Goal: Task Accomplishment & Management: Manage account settings

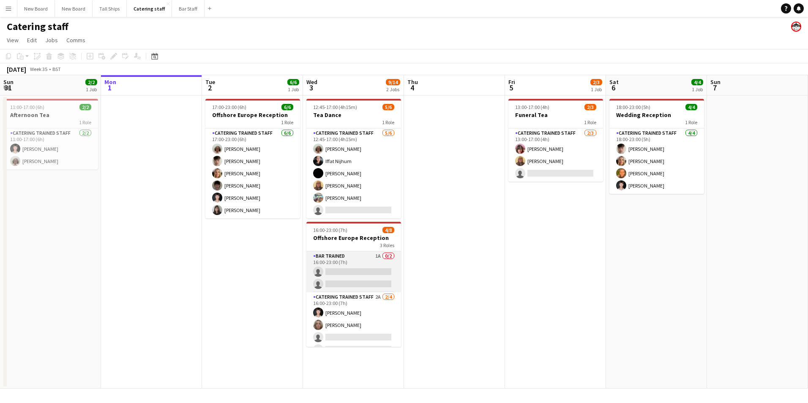
click at [376, 272] on app-card-role "Bar trained 1A 0/2 16:00-23:00 (7h) single-neutral-actions single-neutral-actio…" at bounding box center [354, 272] width 95 height 41
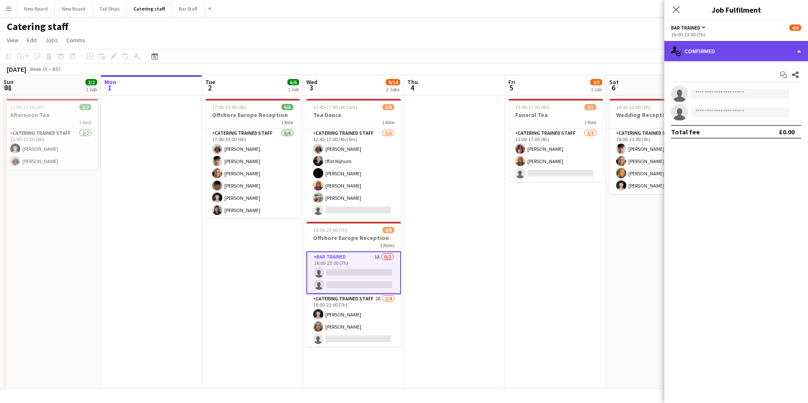
click at [707, 52] on div "single-neutral-actions-check-2 Confirmed" at bounding box center [737, 51] width 144 height 20
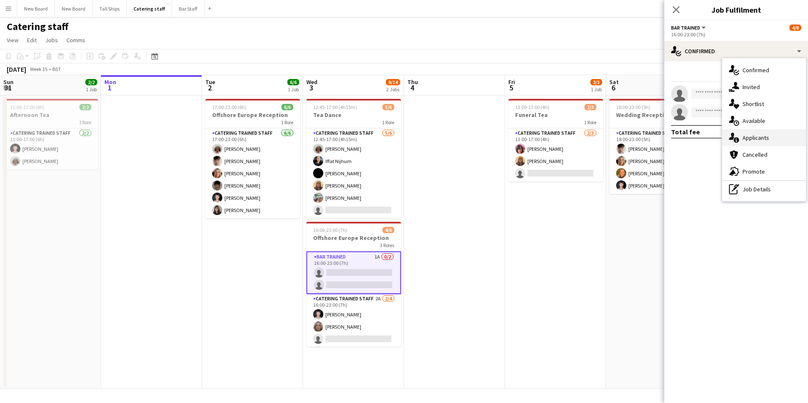
click at [745, 140] on div "single-neutral-actions-information Applicants" at bounding box center [765, 137] width 84 height 17
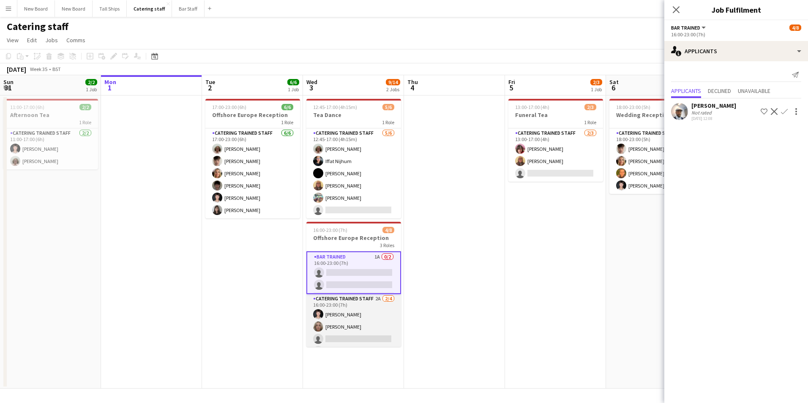
click at [352, 339] on app-card-role "Catering trained staff 2A [DATE] 16:00-23:00 (7h) [PERSON_NAME] [PERSON_NAME] s…" at bounding box center [354, 327] width 95 height 66
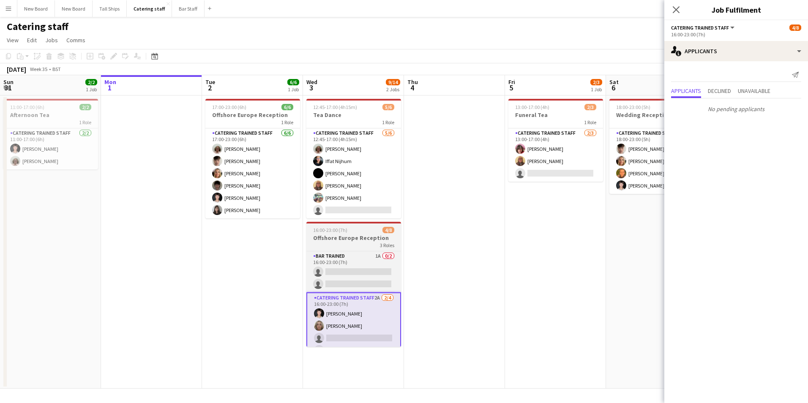
scroll to position [54, 0]
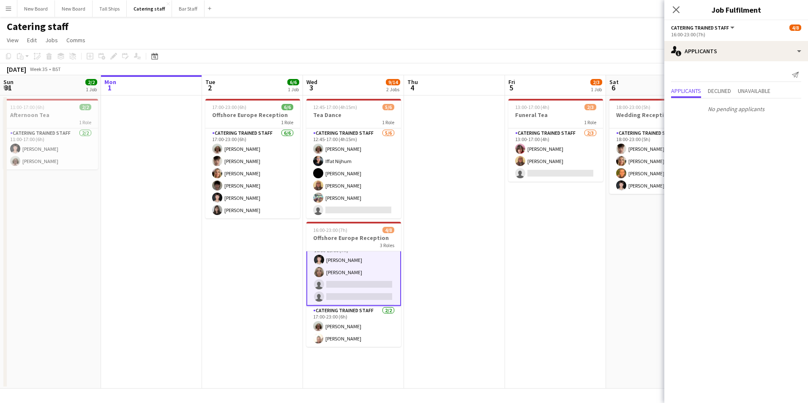
click at [347, 283] on app-card-role "Catering trained staff 2A [DATE] 16:00-23:00 (7h) [PERSON_NAME] [PERSON_NAME] s…" at bounding box center [354, 272] width 95 height 67
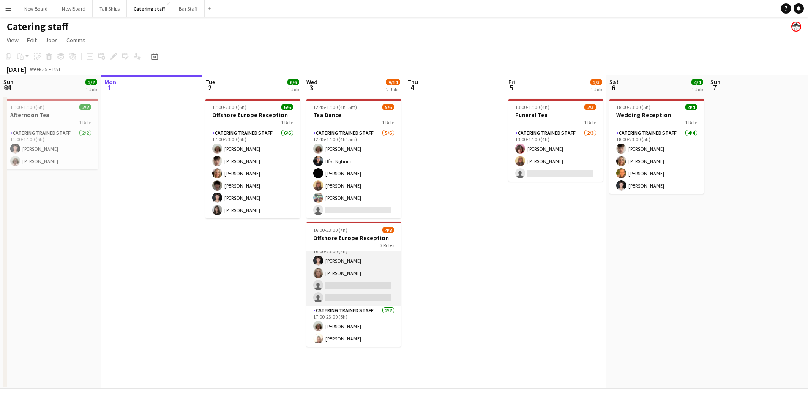
click at [345, 285] on app-card-role "Catering trained staff 2A [DATE] 16:00-23:00 (7h) [PERSON_NAME] [PERSON_NAME] s…" at bounding box center [354, 274] width 95 height 66
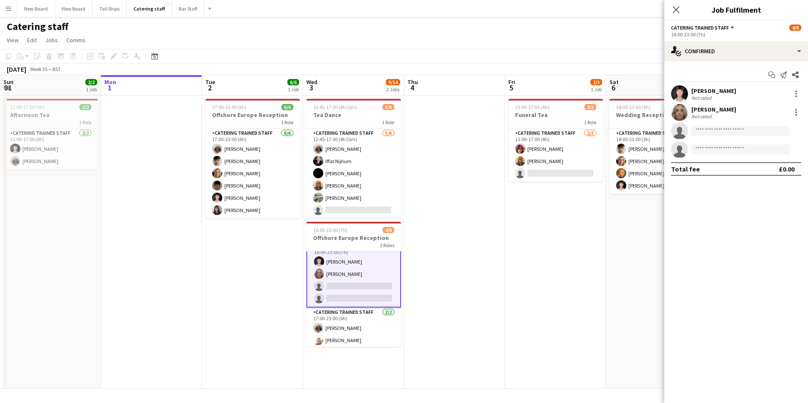
scroll to position [54, 0]
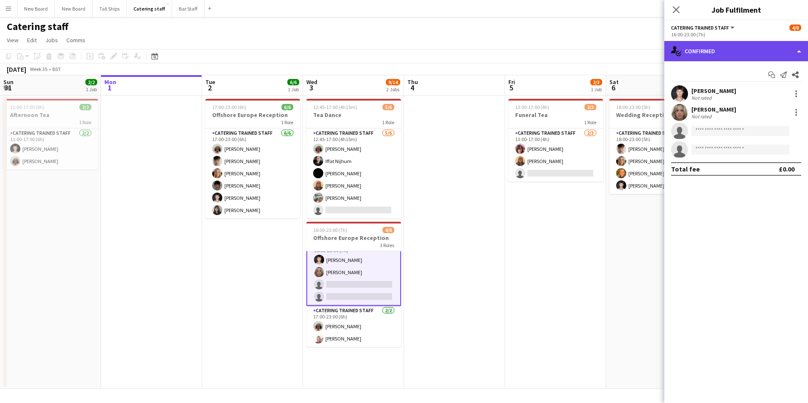
click at [750, 49] on div "single-neutral-actions-check-2 Confirmed" at bounding box center [737, 51] width 144 height 20
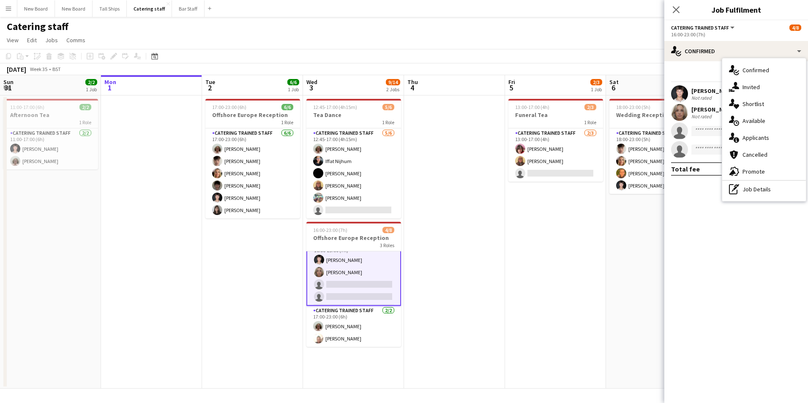
click at [764, 137] on div "single-neutral-actions-information Applicants" at bounding box center [765, 137] width 84 height 17
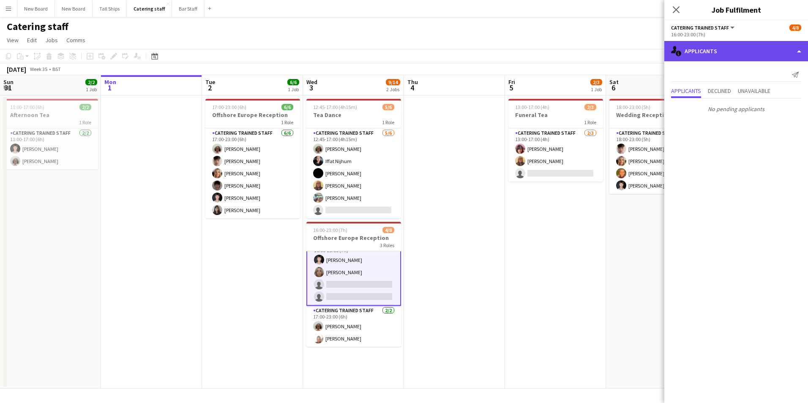
click at [710, 55] on div "single-neutral-actions-information Applicants" at bounding box center [737, 51] width 144 height 20
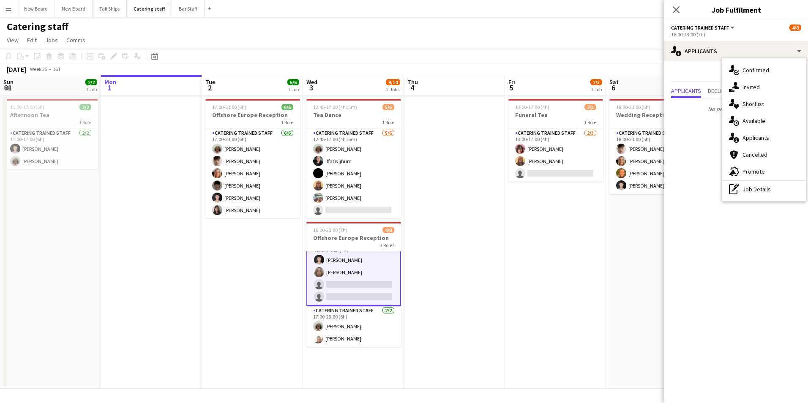
click at [344, 286] on app-card-role "Catering trained staff 2A [DATE] 16:00-23:00 (7h) [PERSON_NAME] [PERSON_NAME] s…" at bounding box center [354, 272] width 95 height 67
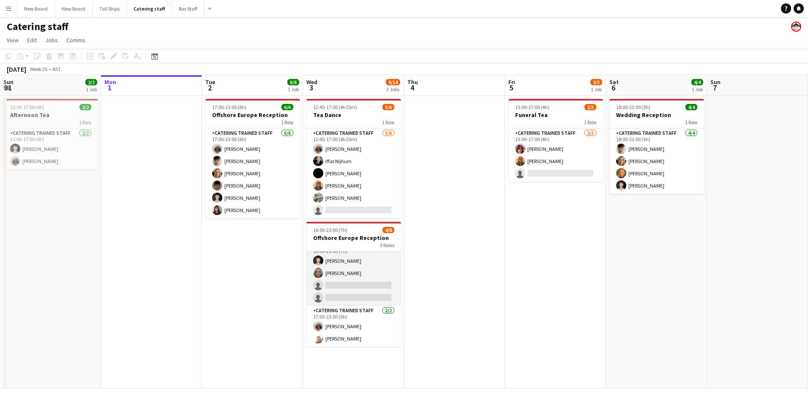
scroll to position [52, 0]
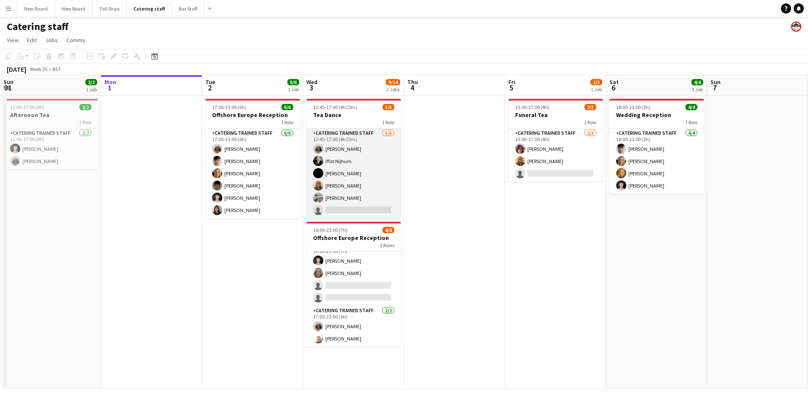
click at [371, 212] on app-card-role "Catering trained staff [DATE] 12:45-17:00 (4h15m) [PERSON_NAME] [PERSON_NAME] […" at bounding box center [354, 174] width 95 height 90
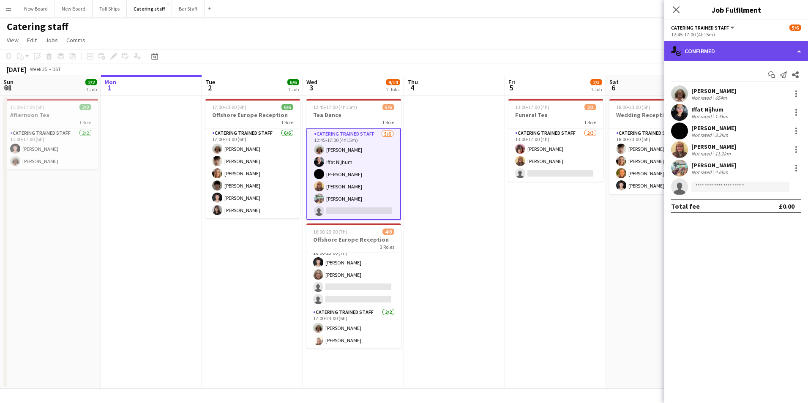
click at [712, 43] on div "single-neutral-actions-check-2 Confirmed" at bounding box center [737, 51] width 144 height 20
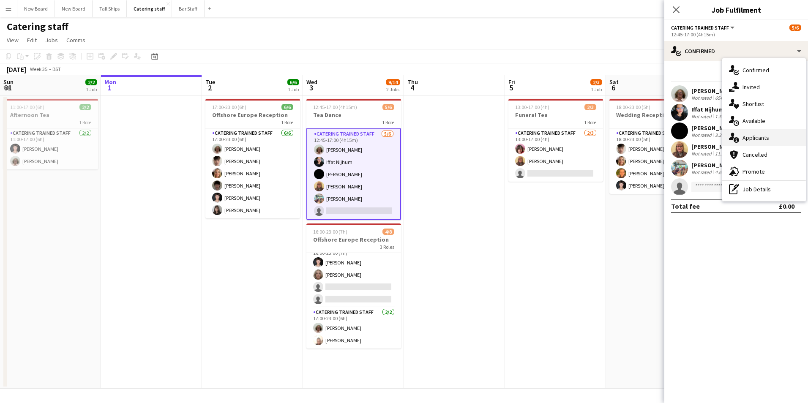
click at [748, 140] on div "single-neutral-actions-information Applicants" at bounding box center [765, 137] width 84 height 17
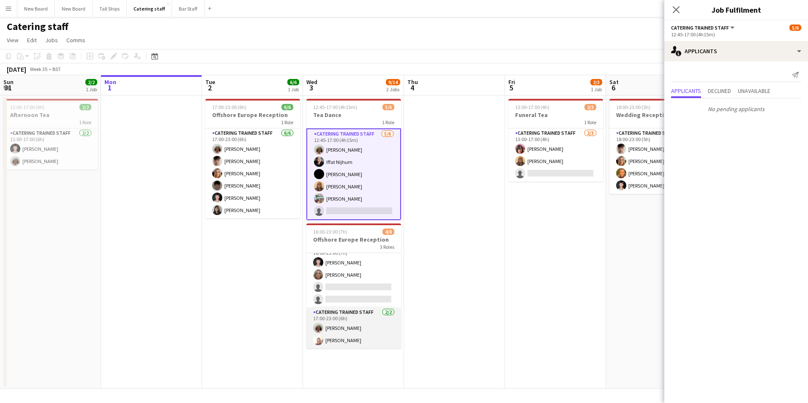
click at [351, 343] on app-card-role "Catering trained staff [DATE] 17:00-23:00 (6h) [PERSON_NAME] [PERSON_NAME]" at bounding box center [354, 328] width 95 height 41
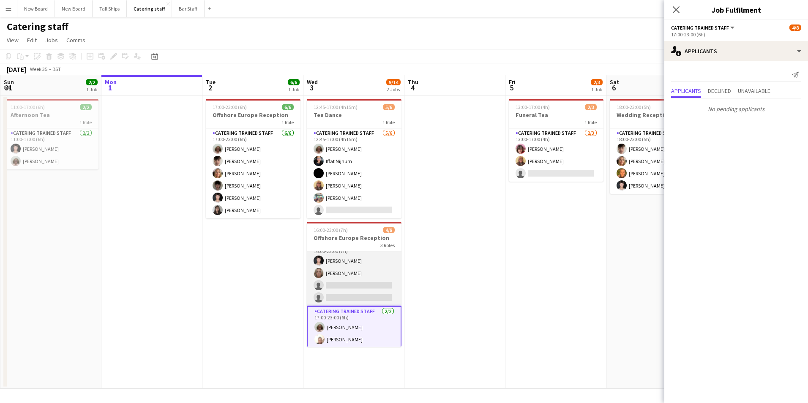
click at [370, 288] on app-card-role "Catering trained staff 2A [DATE] 16:00-23:00 (7h) [PERSON_NAME] [PERSON_NAME] s…" at bounding box center [354, 274] width 95 height 66
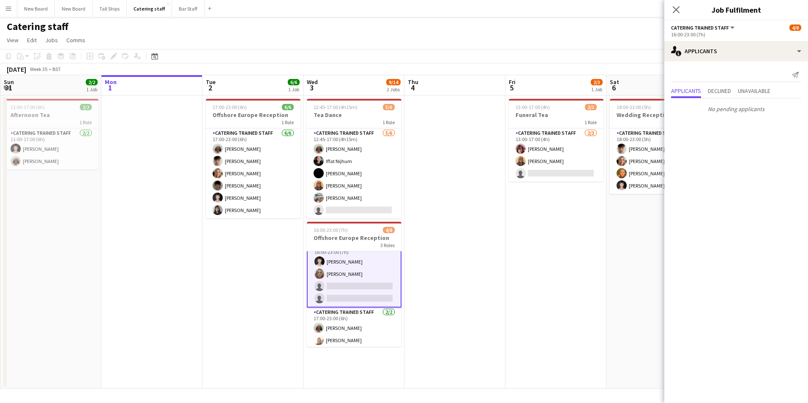
scroll to position [53, 0]
click at [372, 285] on app-card-role "Catering trained staff 2A [DATE] 16:00-23:00 (7h) [PERSON_NAME] [PERSON_NAME] s…" at bounding box center [354, 273] width 95 height 67
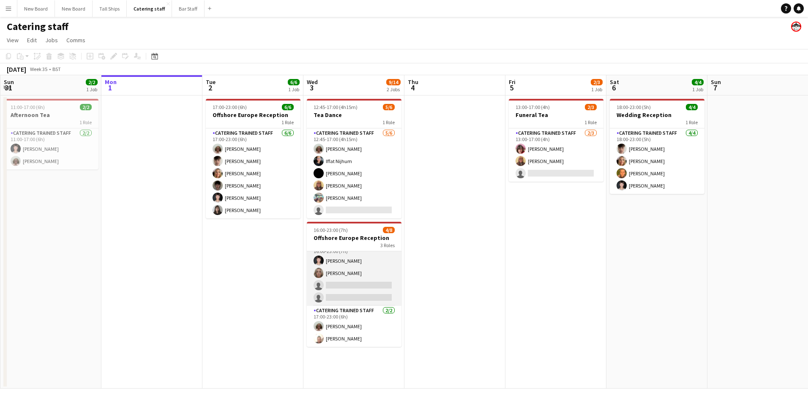
click at [372, 285] on app-card-role "Catering trained staff 2A [DATE] 16:00-23:00 (7h) [PERSON_NAME] [PERSON_NAME] s…" at bounding box center [354, 274] width 95 height 66
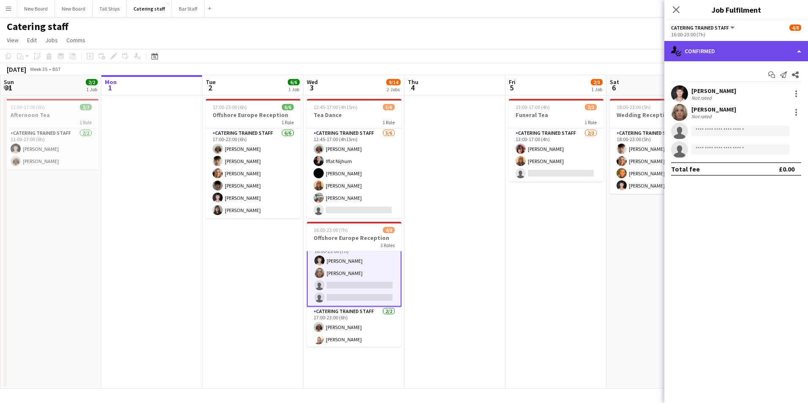
click at [742, 49] on div "single-neutral-actions-check-2 Confirmed" at bounding box center [737, 51] width 144 height 20
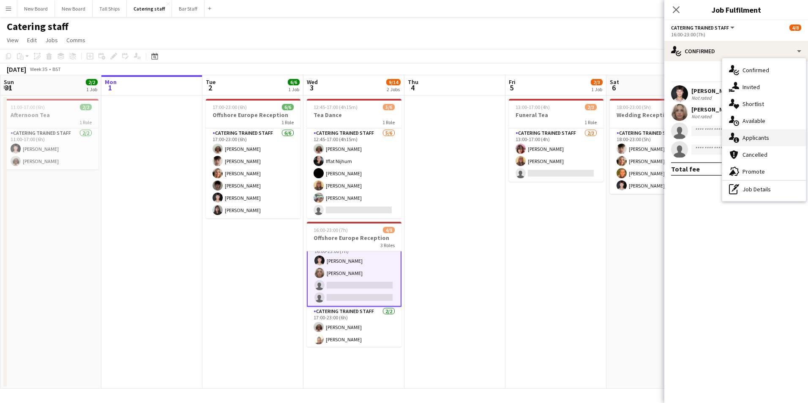
click at [752, 140] on div "single-neutral-actions-information Applicants" at bounding box center [765, 137] width 84 height 17
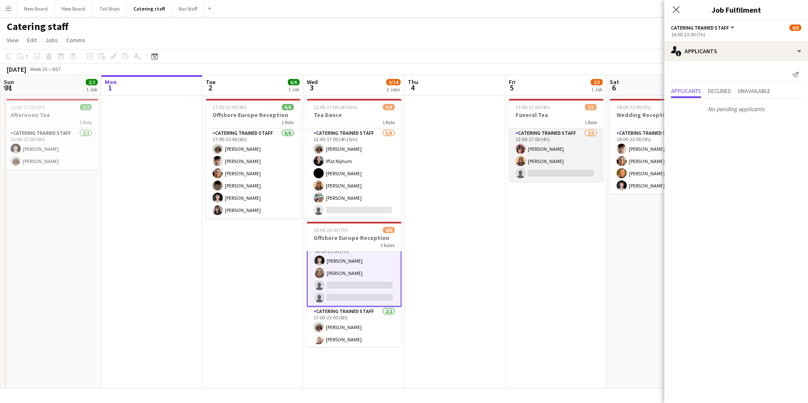
click at [570, 174] on app-card-role "Catering trained staff [DATE] 13:00-17:00 (4h) [PERSON_NAME] [PERSON_NAME] sing…" at bounding box center [556, 155] width 95 height 53
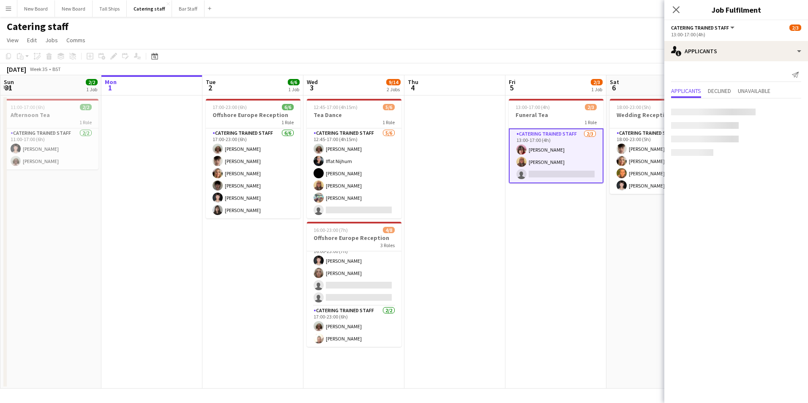
scroll to position [52, 0]
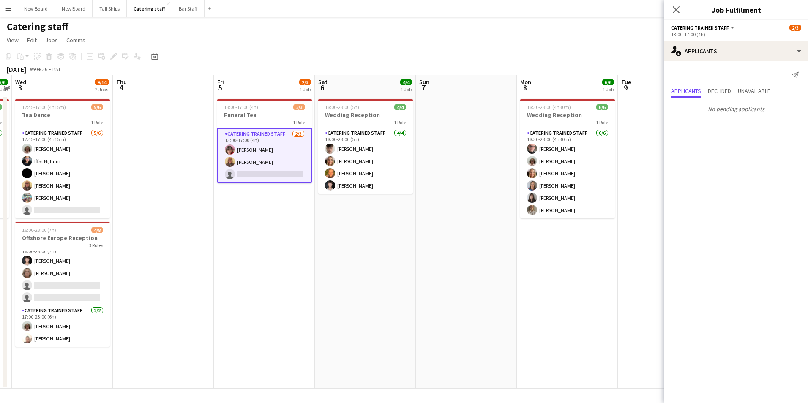
drag, startPoint x: 354, startPoint y: 263, endPoint x: 337, endPoint y: 262, distance: 17.4
click at [337, 262] on app-calendar-viewport "Sun 31 2/2 1 Job Mon 1 Tue 2 6/6 1 Job Wed 3 9/14 2 Jobs Thu 4 Fri 5 2/3 1 Job …" at bounding box center [404, 232] width 808 height 314
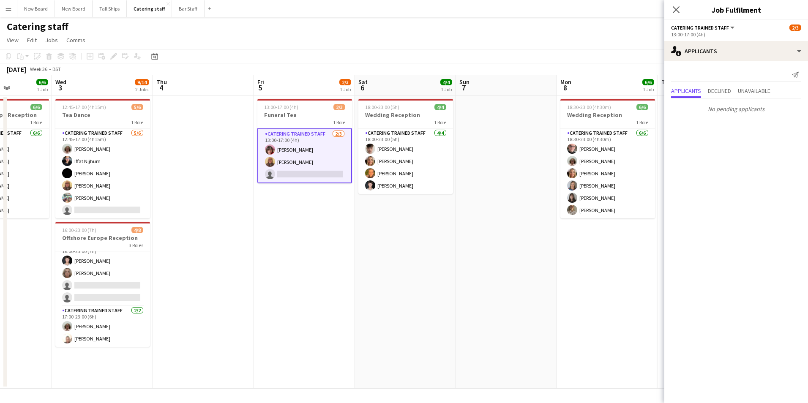
scroll to position [0, 324]
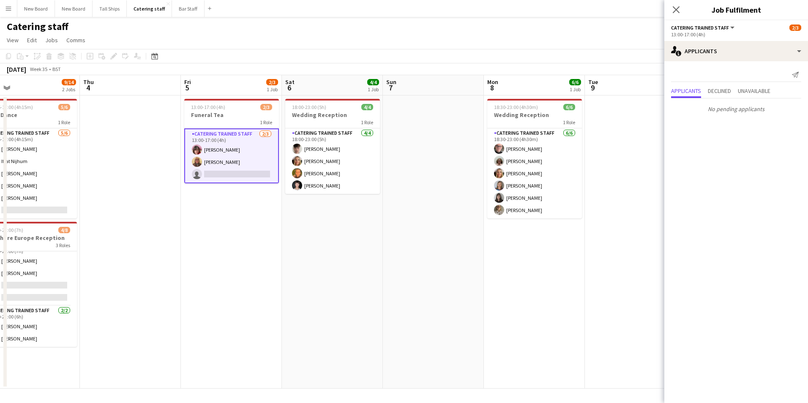
drag, startPoint x: 309, startPoint y: 277, endPoint x: 276, endPoint y: 312, distance: 48.2
click at [276, 312] on app-calendar-viewport "Sun 31 2/2 1 Job Mon 1 Tue 2 6/6 1 Job Wed 3 9/14 2 Jobs Thu 4 Fri 5 2/3 1 Job …" at bounding box center [404, 232] width 808 height 314
click at [542, 299] on app-date-cell "18:30-23:00 (4h30m) 6/6 Wedding Reception 1 Role Catering trained staff [DATE] …" at bounding box center [534, 242] width 101 height 293
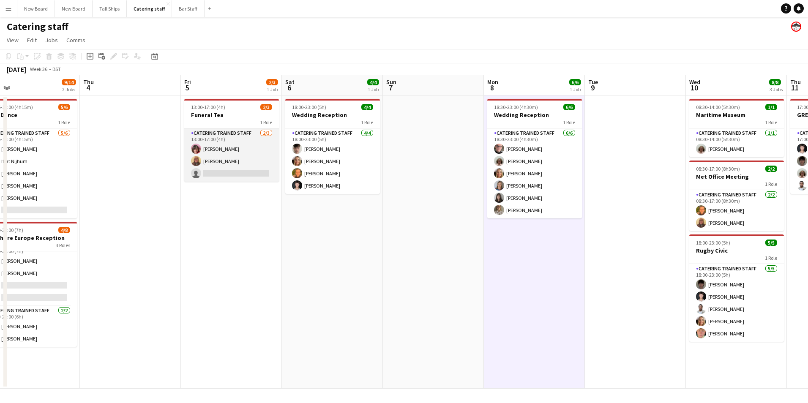
click at [233, 173] on app-card-role "Catering trained staff [DATE] 13:00-17:00 (4h) [PERSON_NAME] [PERSON_NAME] sing…" at bounding box center [231, 155] width 95 height 53
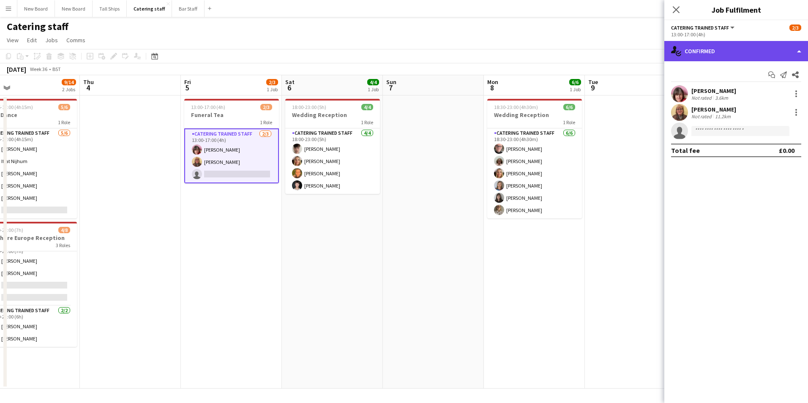
click at [725, 52] on div "single-neutral-actions-check-2 Confirmed" at bounding box center [737, 51] width 144 height 20
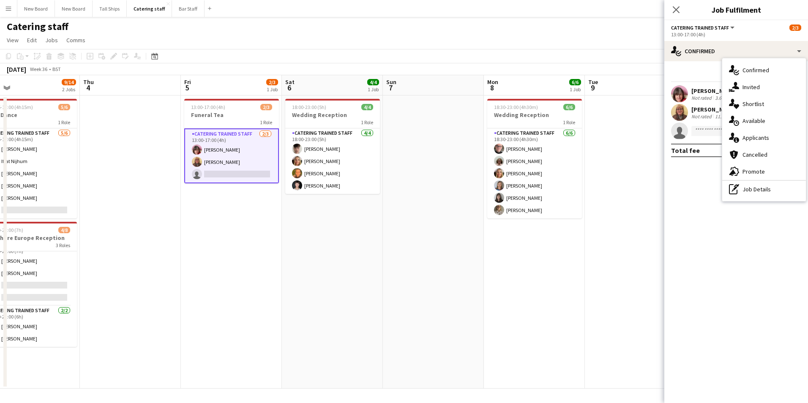
click at [763, 138] on div "single-neutral-actions-information Applicants" at bounding box center [765, 137] width 84 height 17
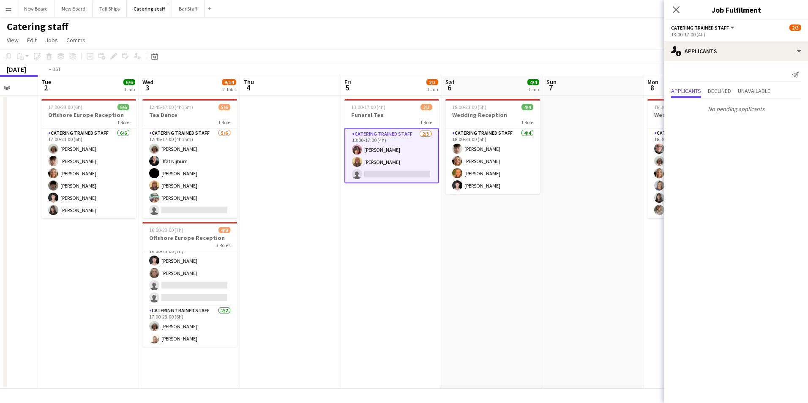
drag, startPoint x: 212, startPoint y: 242, endPoint x: 573, endPoint y: 296, distance: 364.8
click at [573, 296] on app-calendar-viewport "Sun 31 2/2 1 Job Mon 1 Tue 2 6/6 1 Job Wed 3 9/14 2 Jobs Thu 4 Fri 5 2/3 1 Job …" at bounding box center [404, 232] width 808 height 314
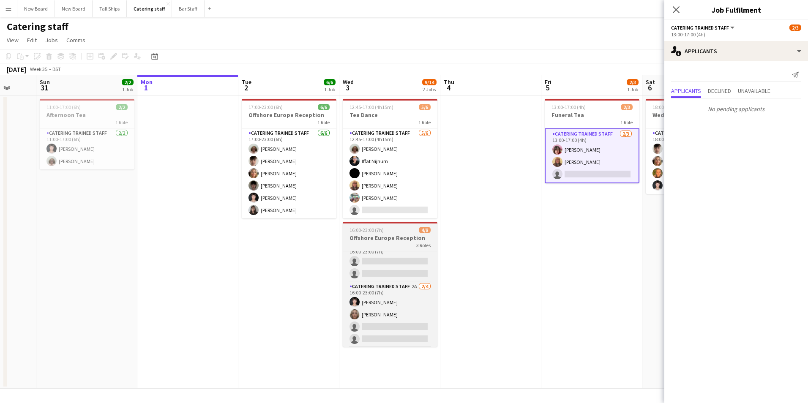
scroll to position [0, 0]
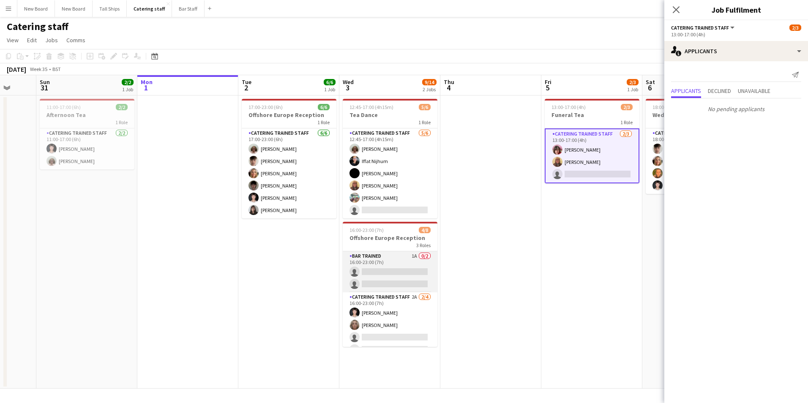
drag, startPoint x: 400, startPoint y: 272, endPoint x: 408, endPoint y: 277, distance: 9.3
click at [400, 273] on app-card-role "Bar trained 1A 0/2 16:00-23:00 (7h) single-neutral-actions single-neutral-actio…" at bounding box center [390, 272] width 95 height 41
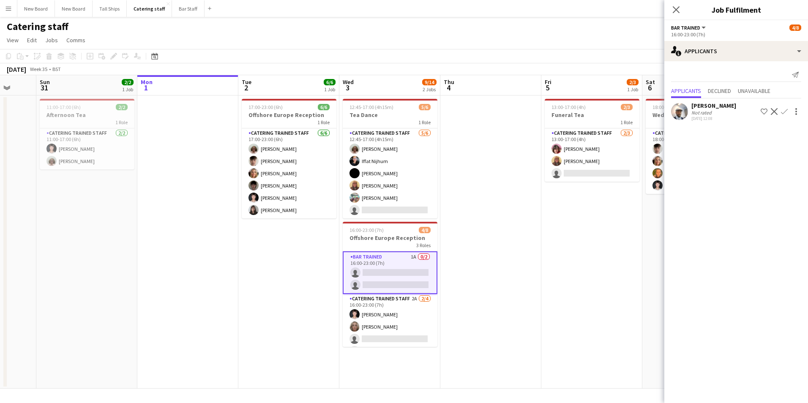
click at [786, 111] on app-icon "Confirm" at bounding box center [784, 111] width 7 height 7
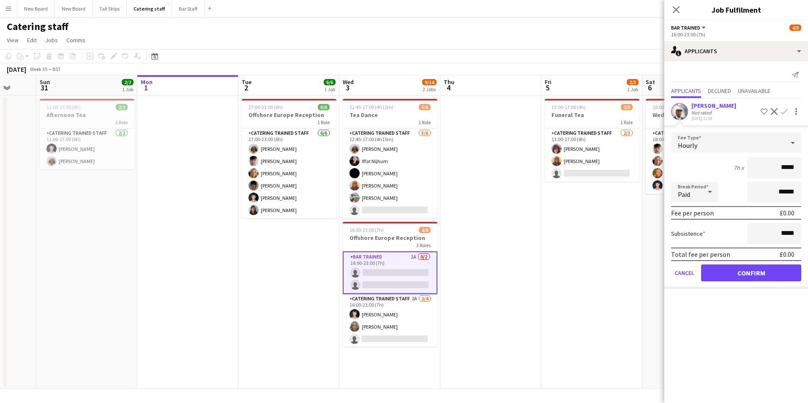
click at [762, 284] on form "Fee Type Hourly 7h x ***** Break Period Paid ****** Fee per person £0.00 Subsis…" at bounding box center [737, 211] width 144 height 156
click at [762, 281] on button "Confirm" at bounding box center [751, 273] width 100 height 17
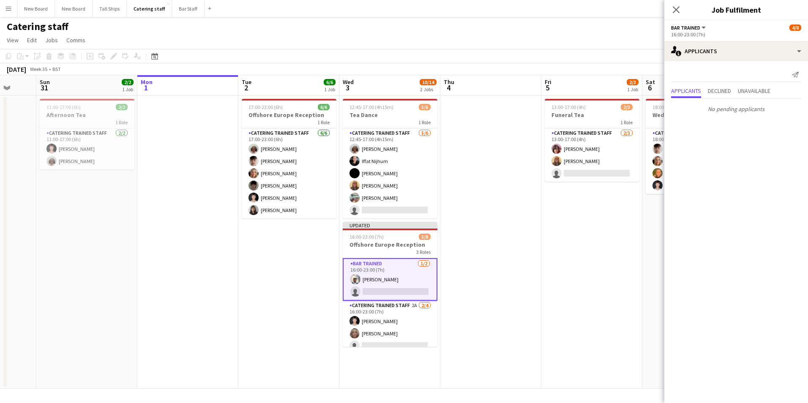
click at [639, 225] on app-date-cell "13:00-17:00 (4h) 2/3 Funeral Tea 1 Role Catering trained staff [DATE] 13:00-17:…" at bounding box center [592, 242] width 101 height 293
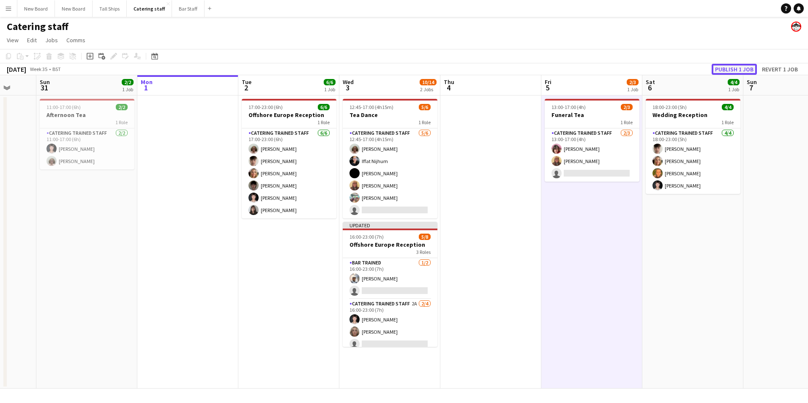
click at [730, 68] on button "Publish 1 job" at bounding box center [734, 69] width 45 height 11
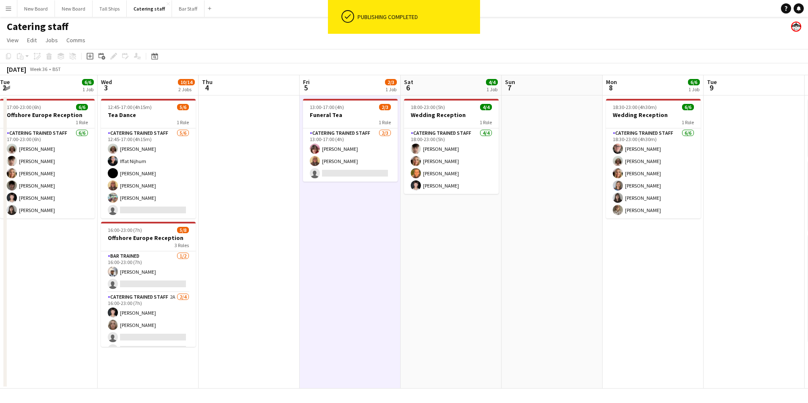
drag, startPoint x: 685, startPoint y: 274, endPoint x: 426, endPoint y: 307, distance: 260.4
click at [426, 307] on app-calendar-viewport "Sat 30 Sun 31 2/2 1 Job Mon 1 Tue 2 6/6 1 Job Wed 3 10/14 2 Jobs Thu 4 Fri 5 2/…" at bounding box center [404, 232] width 808 height 314
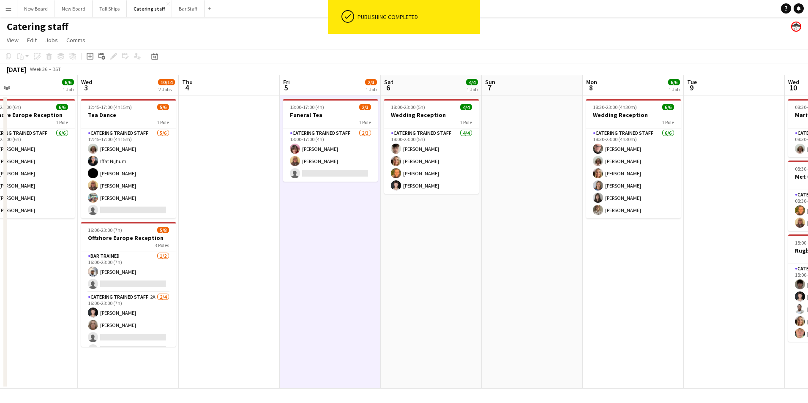
scroll to position [0, 249]
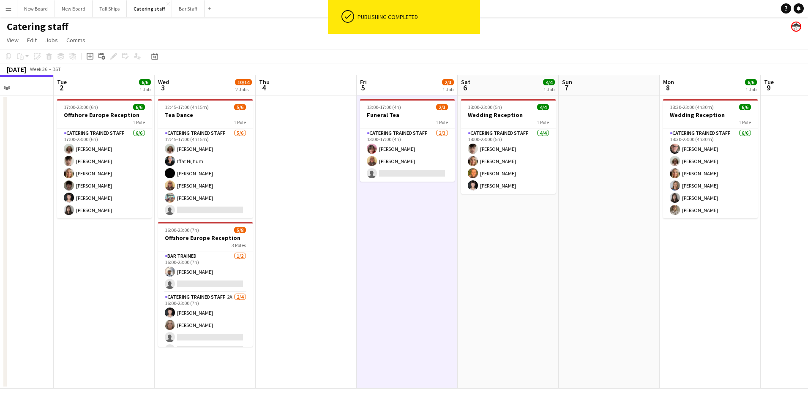
drag, startPoint x: 758, startPoint y: 249, endPoint x: 431, endPoint y: 296, distance: 330.2
click at [431, 296] on app-calendar-viewport "Sat 30 Sun 31 2/2 1 Job Mon 1 Tue 2 6/6 1 Job Wed 3 10/14 2 Jobs Thu 4 Fri 5 2/…" at bounding box center [404, 232] width 808 height 314
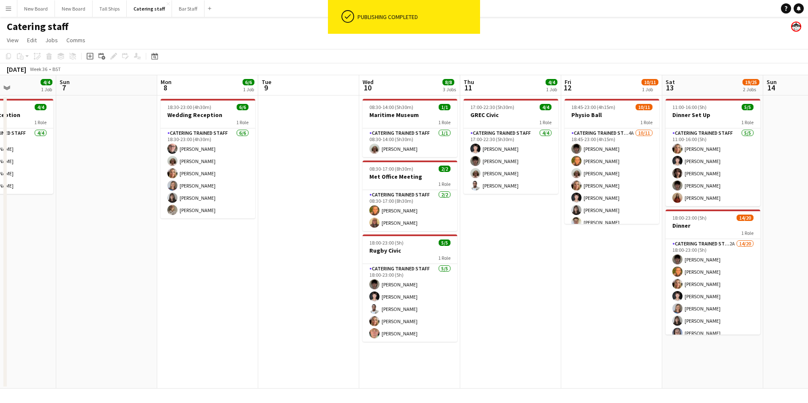
scroll to position [0, 255]
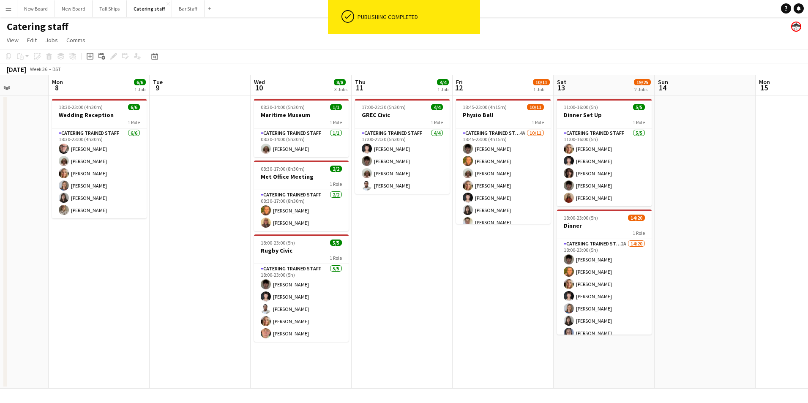
drag, startPoint x: 654, startPoint y: 289, endPoint x: 446, endPoint y: 304, distance: 207.8
click at [446, 304] on app-calendar-viewport "Fri 5 2/3 1 Job Sat 6 4/4 1 Job Sun 7 Mon 8 6/6 1 Job Tue 9 Wed 10 8/8 3 Jobs T…" at bounding box center [404, 232] width 808 height 314
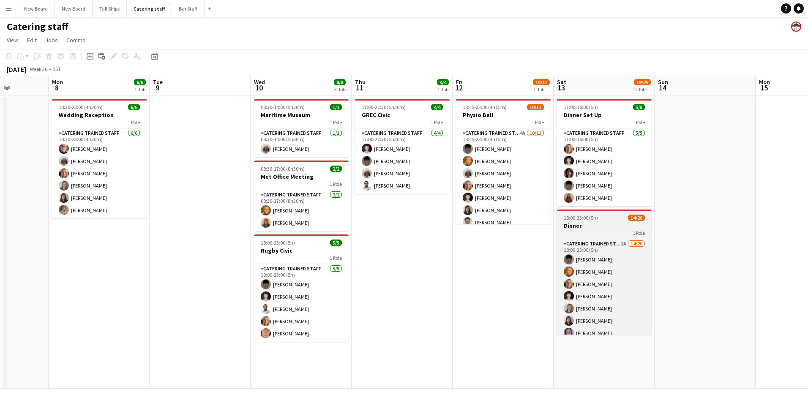
scroll to position [166, 0]
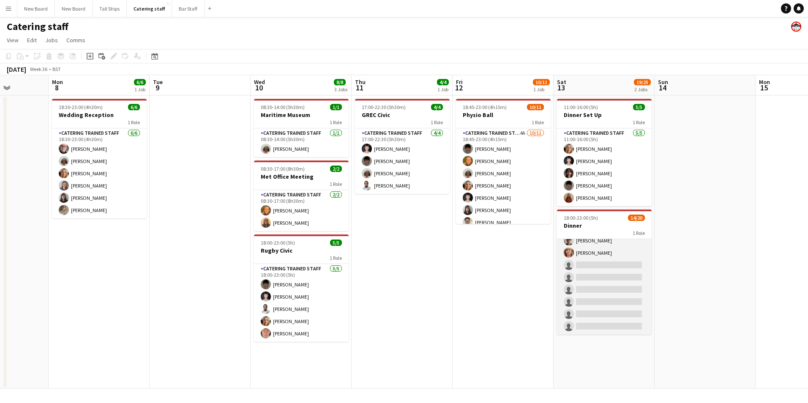
click at [604, 265] on app-card-role "Catering trained staff 2A 14/20 18:00-23:00 (5h) [PERSON_NAME] [PERSON_NAME] Ch…" at bounding box center [604, 204] width 95 height 262
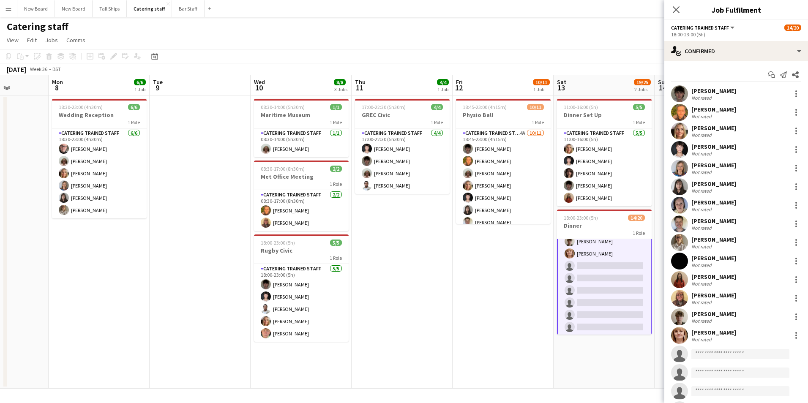
scroll to position [167, 0]
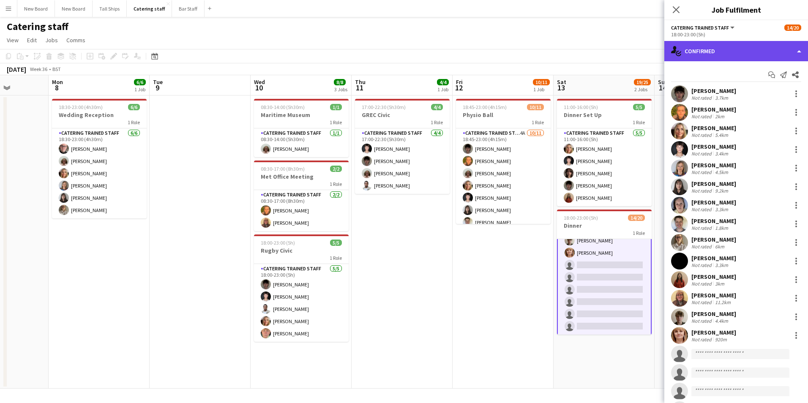
click at [753, 48] on div "single-neutral-actions-check-2 Confirmed" at bounding box center [737, 51] width 144 height 20
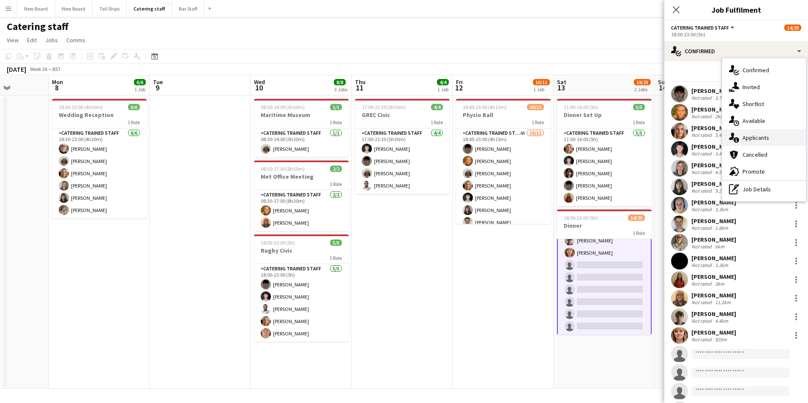
click at [762, 140] on div "single-neutral-actions-information Applicants" at bounding box center [765, 137] width 84 height 17
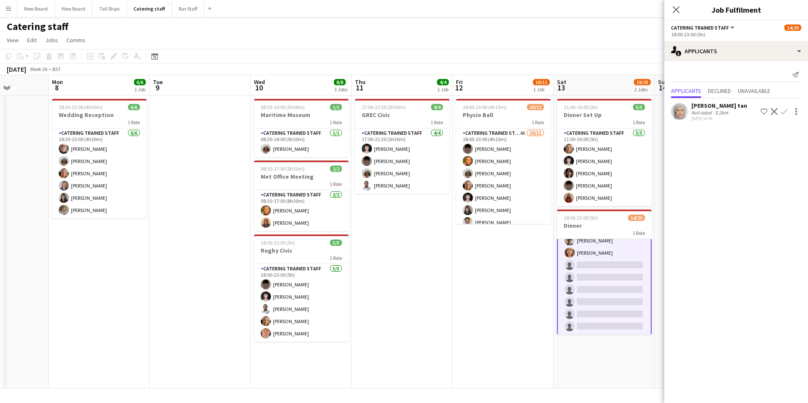
click at [493, 250] on app-date-cell "18:45-23:00 (4h15m) 10/11 Physio Ball 1 Role Catering trained staff 4A [DATE] 1…" at bounding box center [503, 242] width 101 height 293
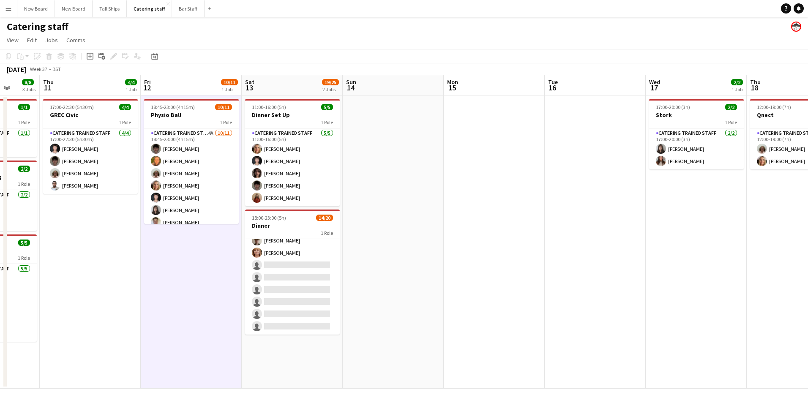
drag, startPoint x: 738, startPoint y: 260, endPoint x: 425, endPoint y: 269, distance: 312.6
click at [425, 270] on app-calendar-viewport "Mon 8 6/6 1 Job Tue 9 Wed 10 8/8 3 Jobs Thu 11 4/4 1 Job Fri 12 10/11 1 Job Sat…" at bounding box center [404, 232] width 808 height 314
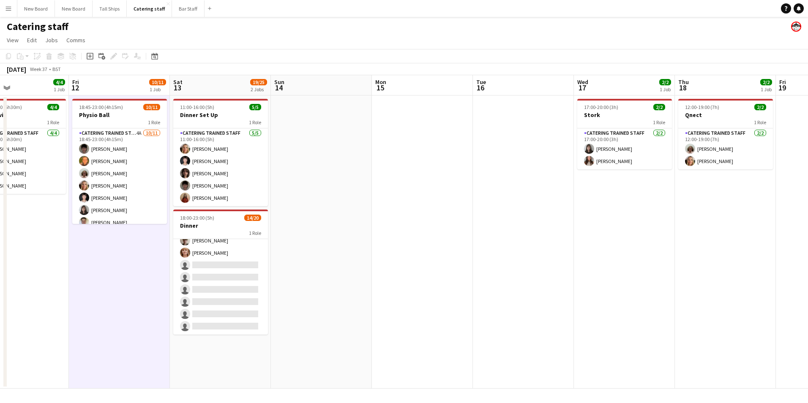
drag, startPoint x: 660, startPoint y: 242, endPoint x: 386, endPoint y: 248, distance: 273.2
click at [386, 248] on app-calendar-viewport "Mon 8 6/6 1 Job Tue 9 Wed 10 8/8 3 Jobs Thu 11 4/4 1 Job Fri 12 10/11 1 Job Sat…" at bounding box center [404, 232] width 808 height 314
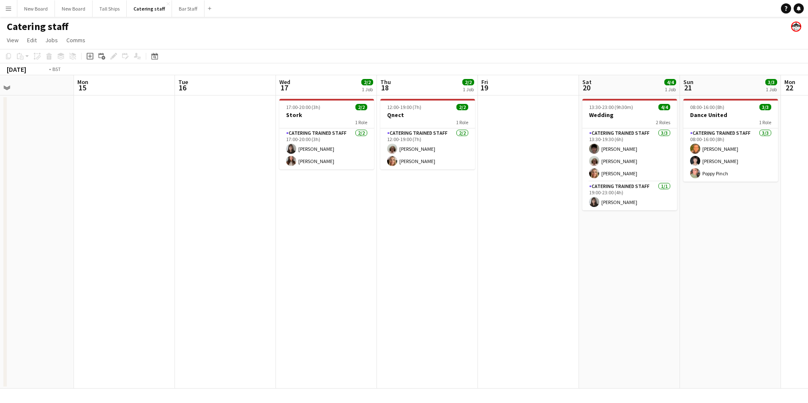
drag, startPoint x: 598, startPoint y: 233, endPoint x: 437, endPoint y: 235, distance: 161.1
click at [420, 238] on app-calendar-viewport "Thu 11 4/4 1 Job Fri 12 10/11 1 Job Sat 13 19/25 2 Jobs Sun 14 Mon 15 Tue 16 We…" at bounding box center [404, 232] width 808 height 314
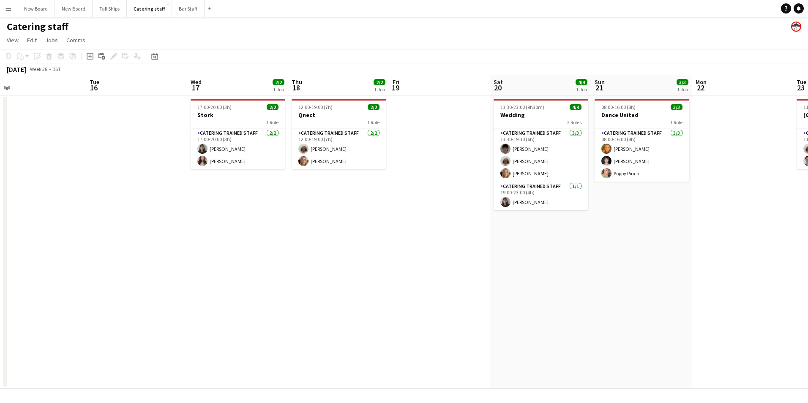
drag, startPoint x: 690, startPoint y: 224, endPoint x: 430, endPoint y: 237, distance: 259.9
click at [383, 236] on app-calendar-viewport "Fri 12 10/11 1 Job Sat 13 19/25 2 Jobs Sun 14 Mon 15 Tue 16 Wed 17 2/2 1 Job Th…" at bounding box center [404, 232] width 808 height 314
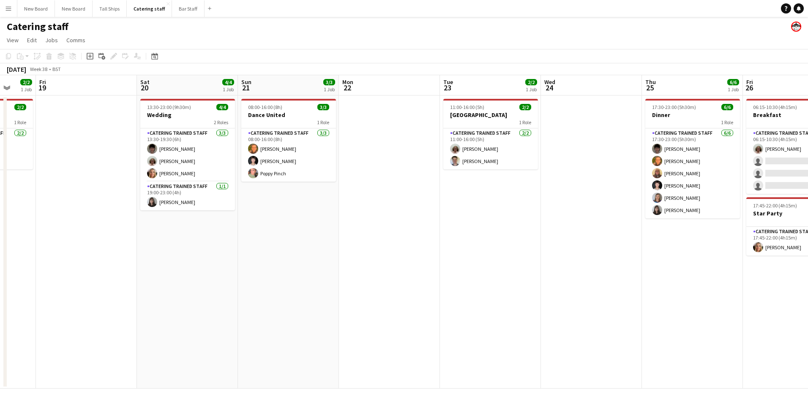
drag, startPoint x: 638, startPoint y: 269, endPoint x: 417, endPoint y: 265, distance: 221.2
click at [416, 266] on app-calendar-viewport "Tue 16 Wed 17 2/2 1 Job Thu 18 2/2 1 Job Fri 19 Sat 20 4/4 1 Job Sun 21 3/3 1 J…" at bounding box center [404, 232] width 808 height 314
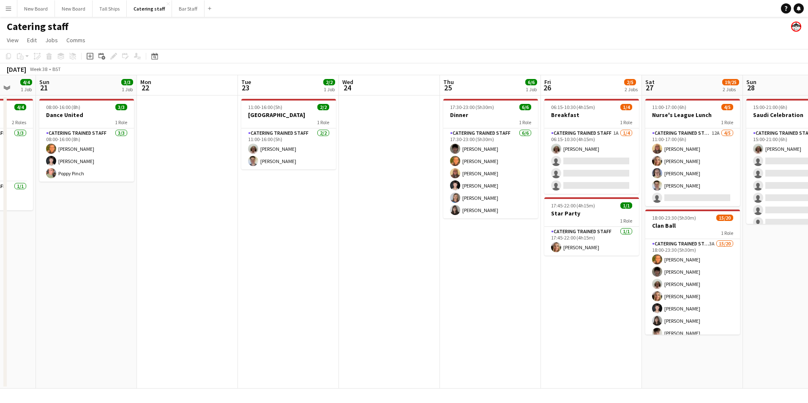
scroll to position [0, 266]
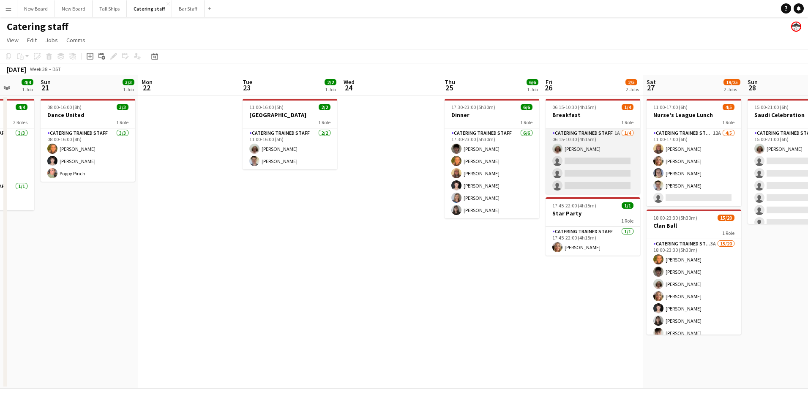
click at [590, 160] on app-card-role "Catering trained staff 1A [DATE] 06:15-10:30 (4h15m) [PERSON_NAME] single-neutr…" at bounding box center [593, 162] width 95 height 66
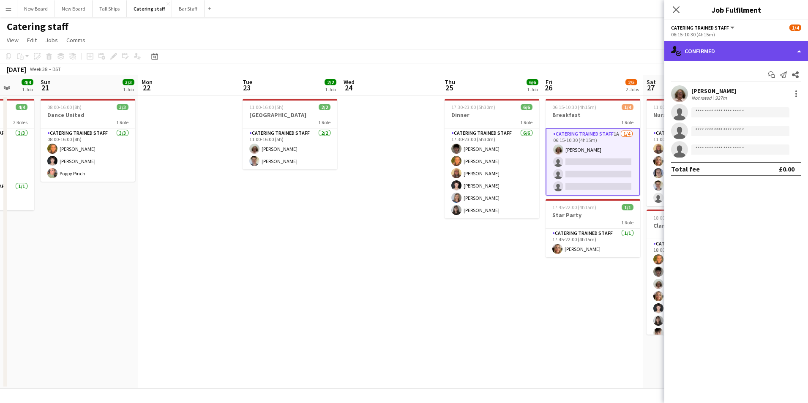
click at [748, 49] on div "single-neutral-actions-check-2 Confirmed" at bounding box center [737, 51] width 144 height 20
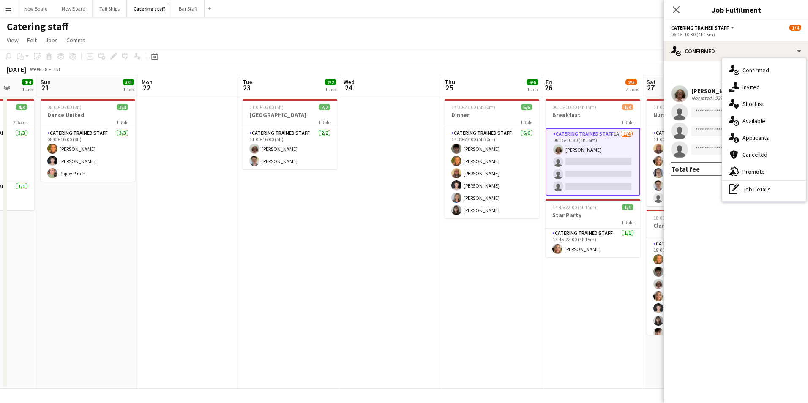
click at [765, 138] on div "single-neutral-actions-information Applicants" at bounding box center [765, 137] width 84 height 17
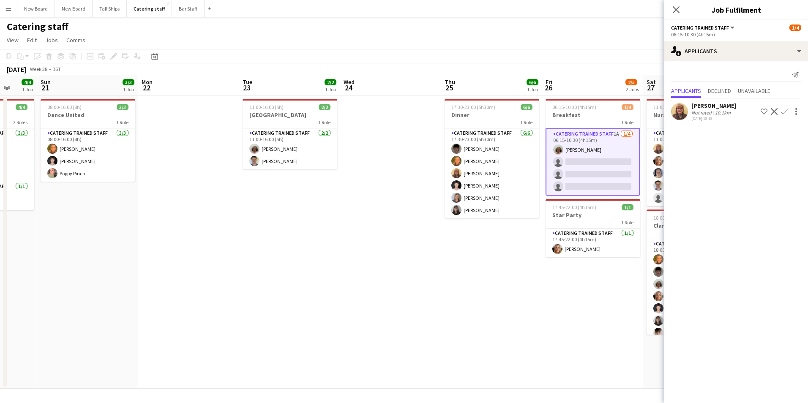
click at [783, 110] on app-icon "Confirm" at bounding box center [784, 111] width 7 height 7
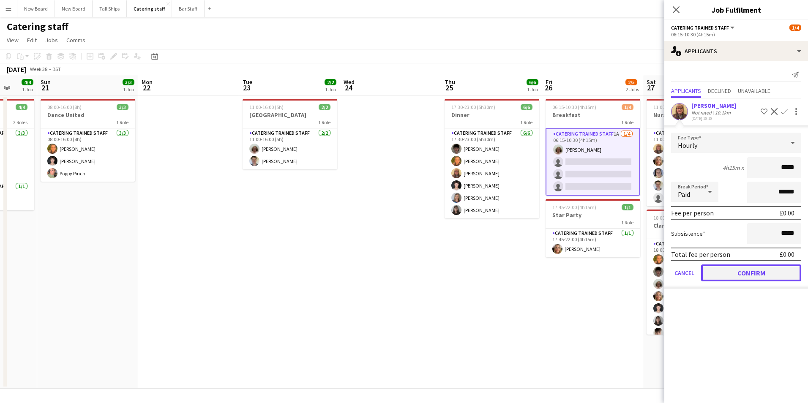
click at [748, 274] on button "Confirm" at bounding box center [751, 273] width 100 height 17
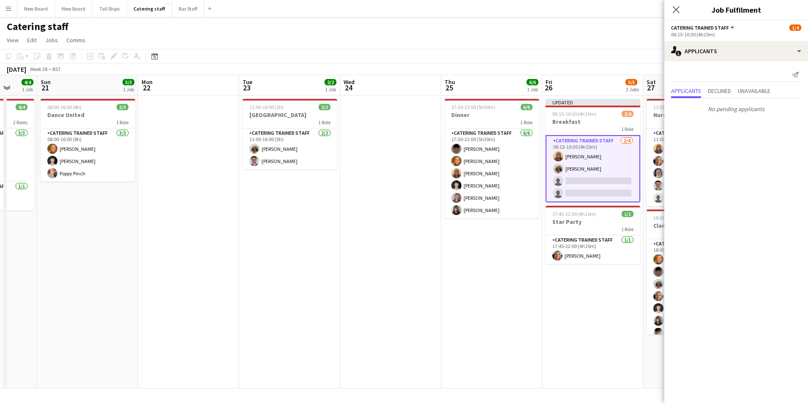
click at [570, 334] on app-date-cell "Updated 06:15-10:30 (4h15m) 2/4 Breakfast 1 Role Catering trained staff [DATE] …" at bounding box center [592, 242] width 101 height 293
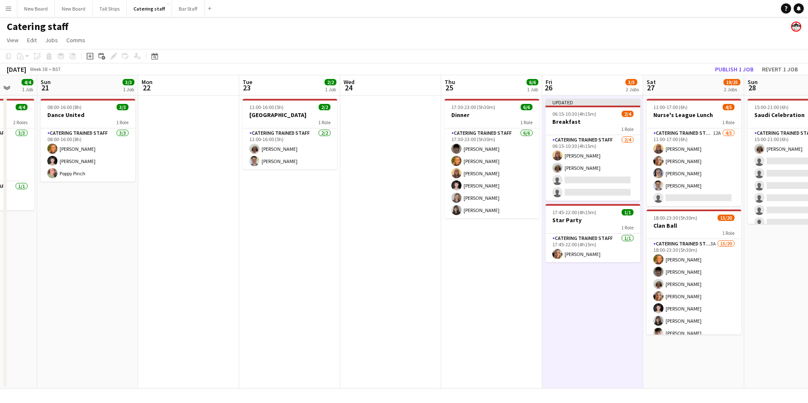
scroll to position [0, 267]
click at [728, 73] on button "Publish 1 job" at bounding box center [734, 69] width 45 height 11
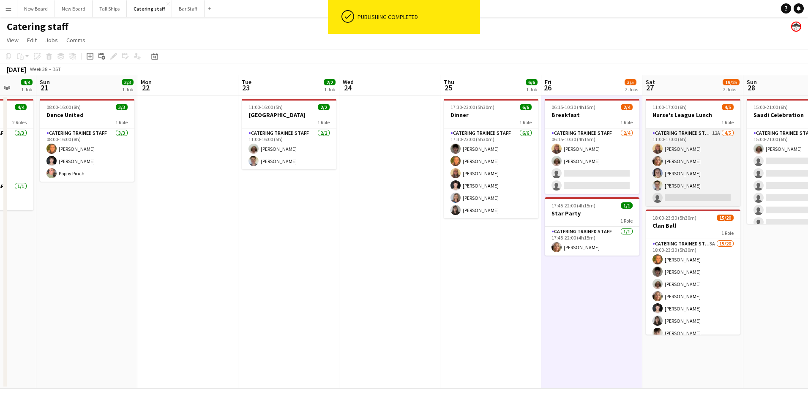
click at [682, 198] on app-card-role "Catering trained staff 12A [DATE] 11:00-17:00 (6h) [PERSON_NAME] [PERSON_NAME] …" at bounding box center [693, 168] width 95 height 78
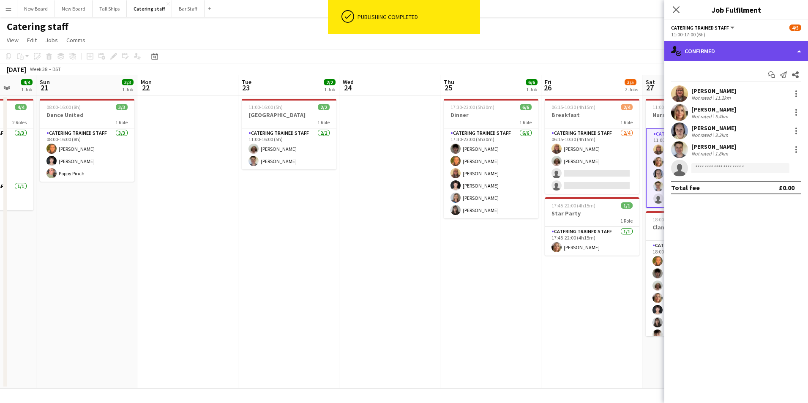
click at [729, 49] on div "single-neutral-actions-check-2 Confirmed" at bounding box center [737, 51] width 144 height 20
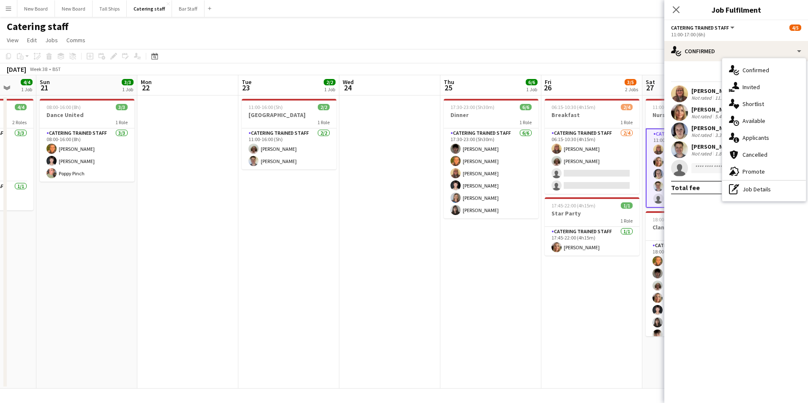
drag, startPoint x: 464, startPoint y: 310, endPoint x: 478, endPoint y: 316, distance: 15.2
click at [465, 311] on app-date-cell "17:30-23:00 (5h30m) 6/6 Dinner 1 Role Catering trained staff [DATE] 17:30-23:00…" at bounding box center [491, 242] width 101 height 293
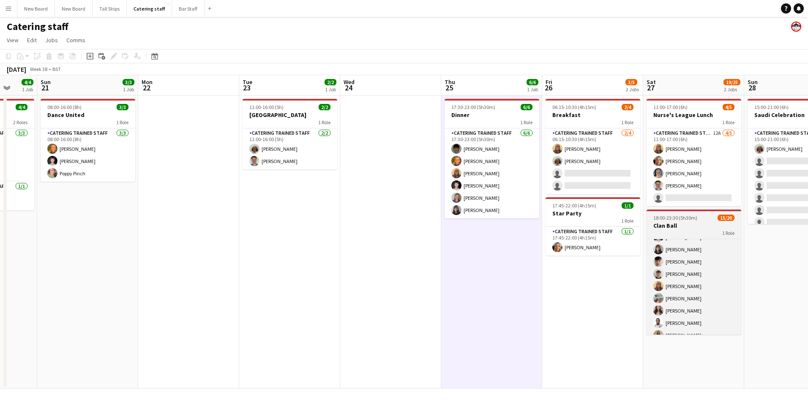
scroll to position [166, 0]
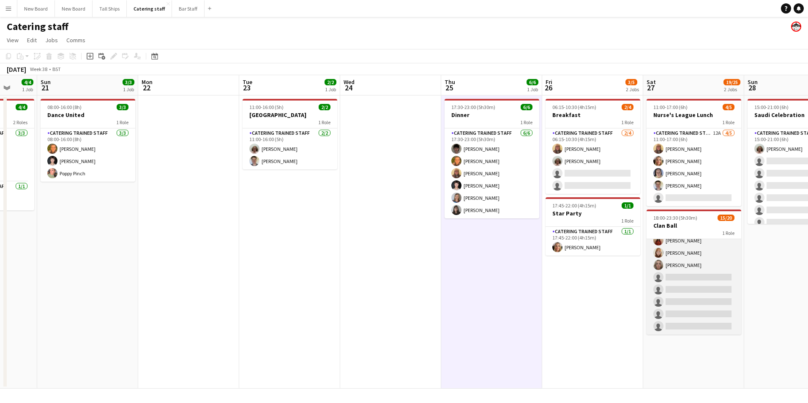
click at [720, 275] on app-card-role "Catering trained staff 3A 15/20 18:00-23:30 (5h30m) [PERSON_NAME] [PERSON_NAME]…" at bounding box center [694, 204] width 95 height 262
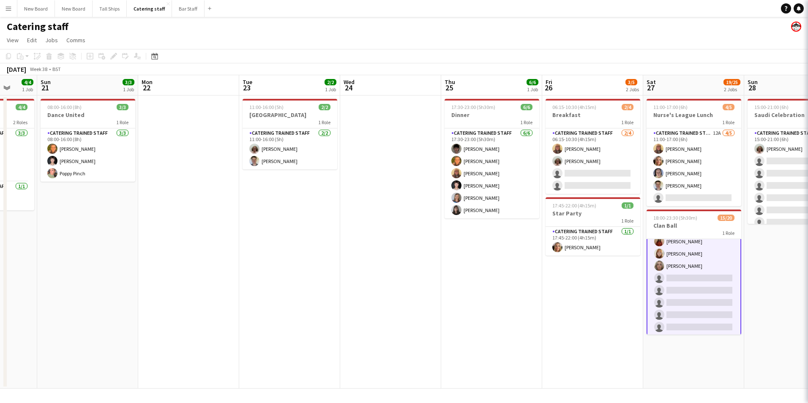
scroll to position [167, 0]
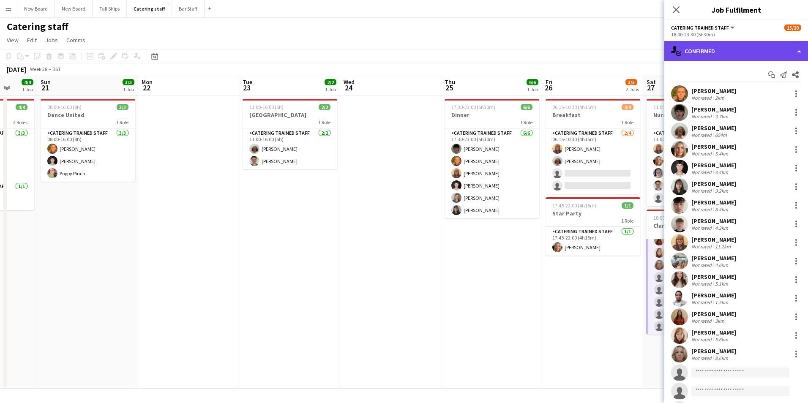
click at [756, 50] on div "single-neutral-actions-check-2 Confirmed" at bounding box center [737, 51] width 144 height 20
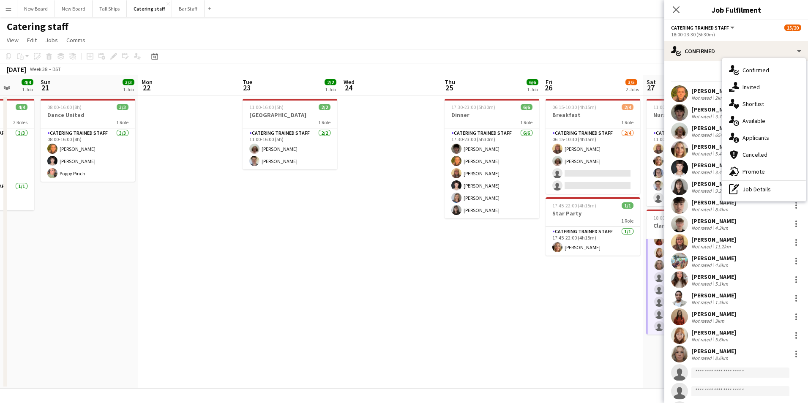
click at [779, 137] on div "single-neutral-actions-information Applicants" at bounding box center [765, 137] width 84 height 17
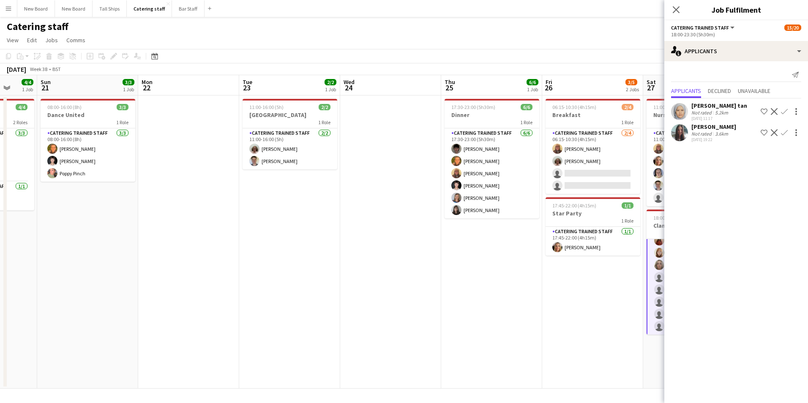
drag, startPoint x: 487, startPoint y: 384, endPoint x: 504, endPoint y: 370, distance: 23.1
click at [487, 383] on app-date-cell "17:30-23:00 (5h30m) 6/6 Dinner 1 Role Catering trained staff [DATE] 17:30-23:00…" at bounding box center [491, 242] width 101 height 293
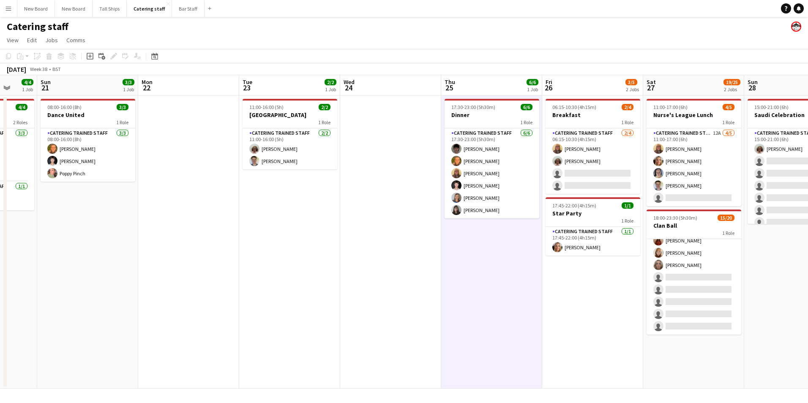
scroll to position [166, 0]
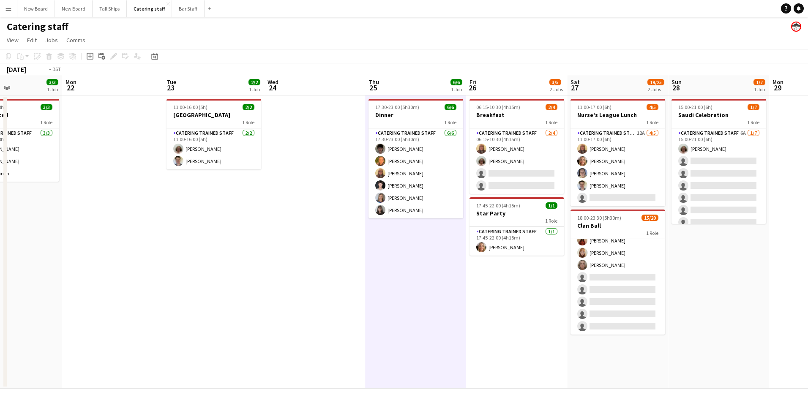
drag, startPoint x: 777, startPoint y: 309, endPoint x: 599, endPoint y: 314, distance: 177.6
click at [599, 316] on app-calendar-viewport "Fri 19 Sat 20 4/4 1 Job Sun 21 3/3 1 Job Mon 22 Tue 23 2/2 1 Job Wed 24 Thu 25 …" at bounding box center [404, 232] width 808 height 314
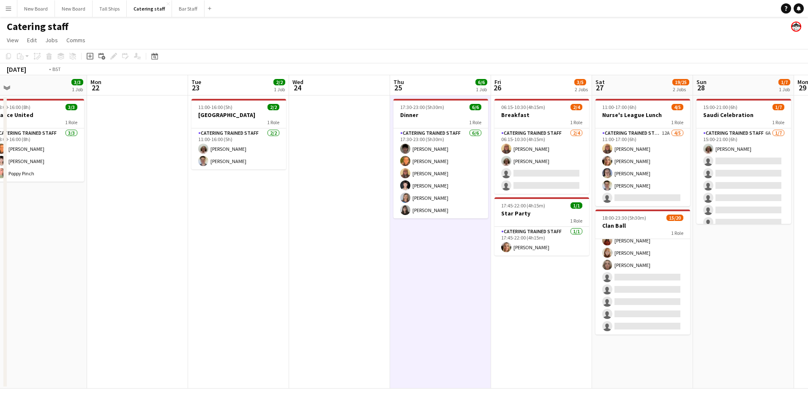
drag, startPoint x: 208, startPoint y: 272, endPoint x: 459, endPoint y: 226, distance: 254.4
click at [482, 234] on app-calendar-viewport "Sat 20 4/4 1 Job Sun 21 3/3 1 Job Mon 22 Tue 23 2/2 1 Job Wed 24 Thu 25 6/6 1 J…" at bounding box center [404, 232] width 808 height 314
